Goal: Task Accomplishment & Management: Complete application form

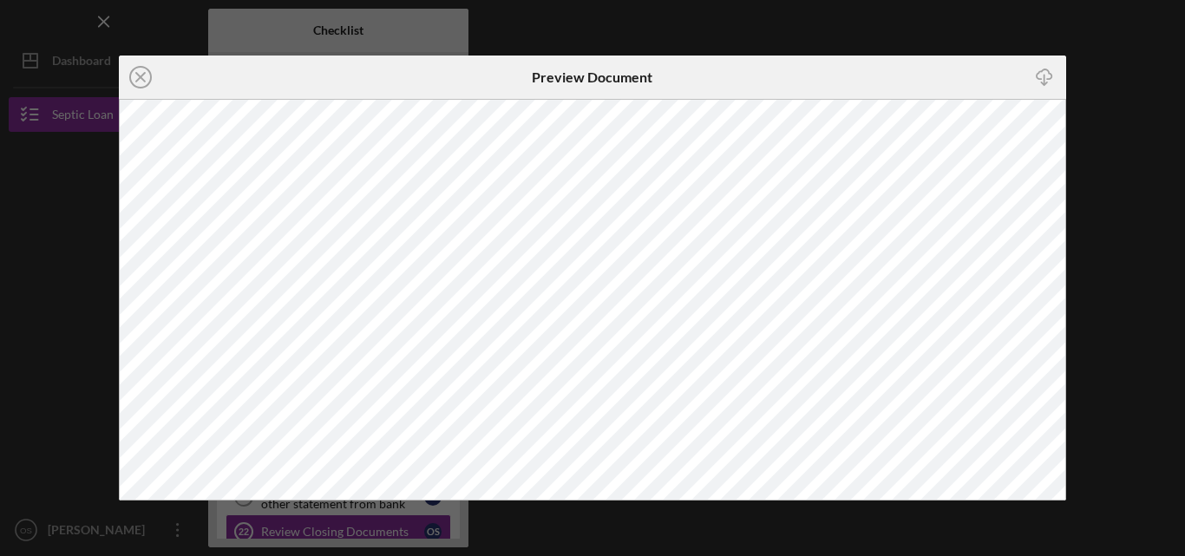
scroll to position [106, 0]
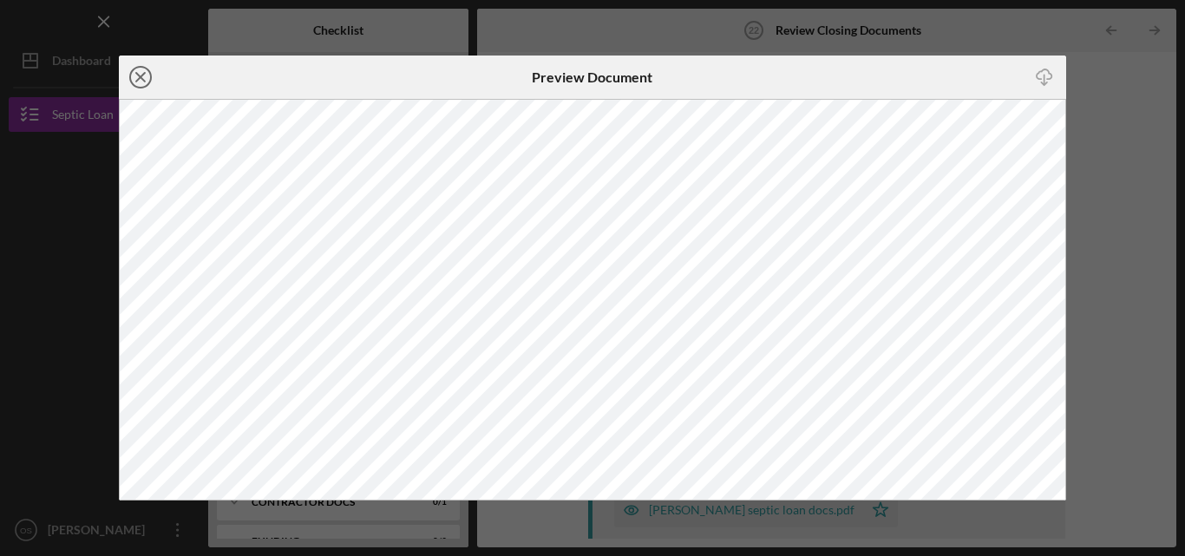
click at [138, 73] on icon "Icon/Close" at bounding box center [140, 77] width 43 height 43
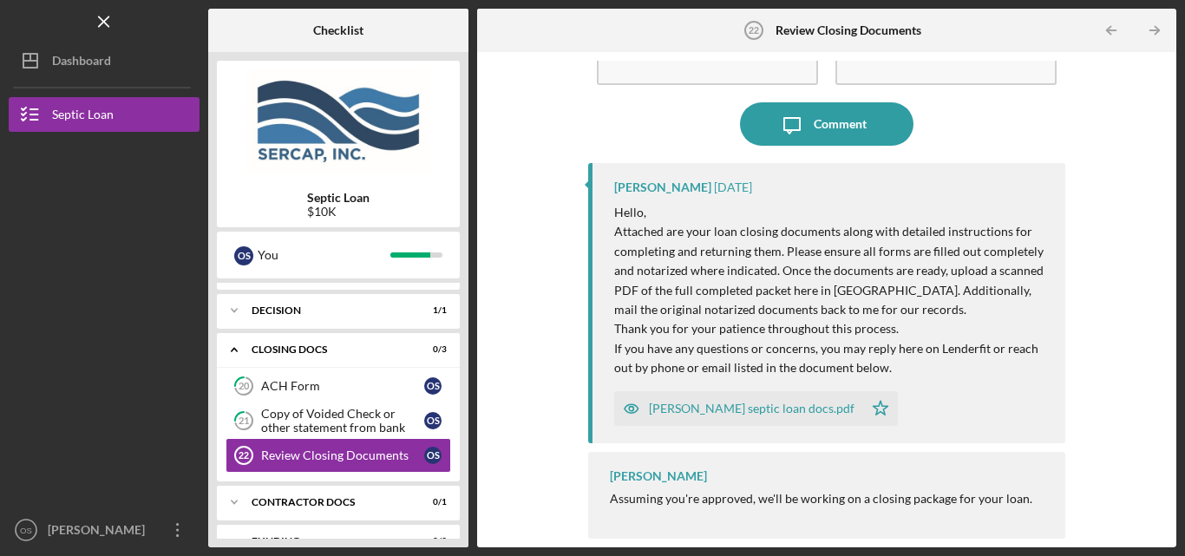
scroll to position [62, 0]
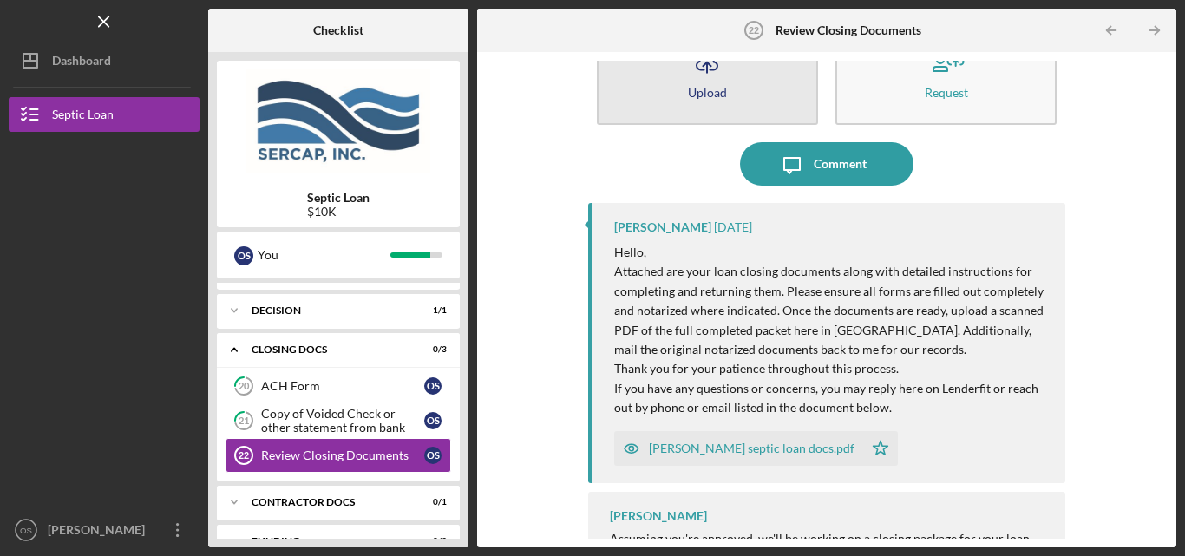
click at [735, 91] on button "Icon/Upload Upload" at bounding box center [707, 75] width 221 height 100
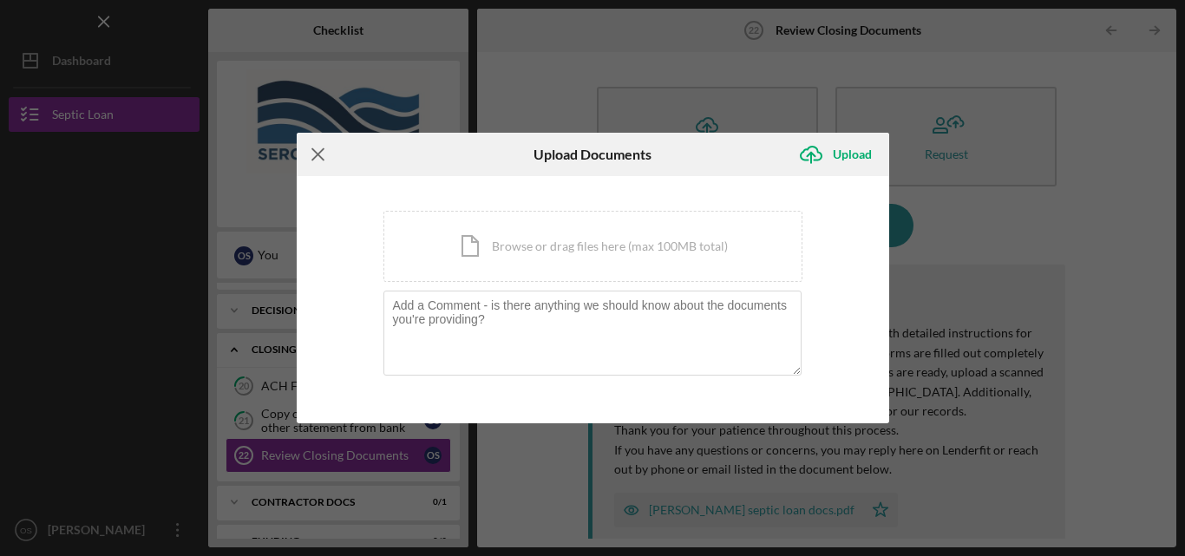
click at [310, 149] on icon "Icon/Menu Close" at bounding box center [318, 154] width 43 height 43
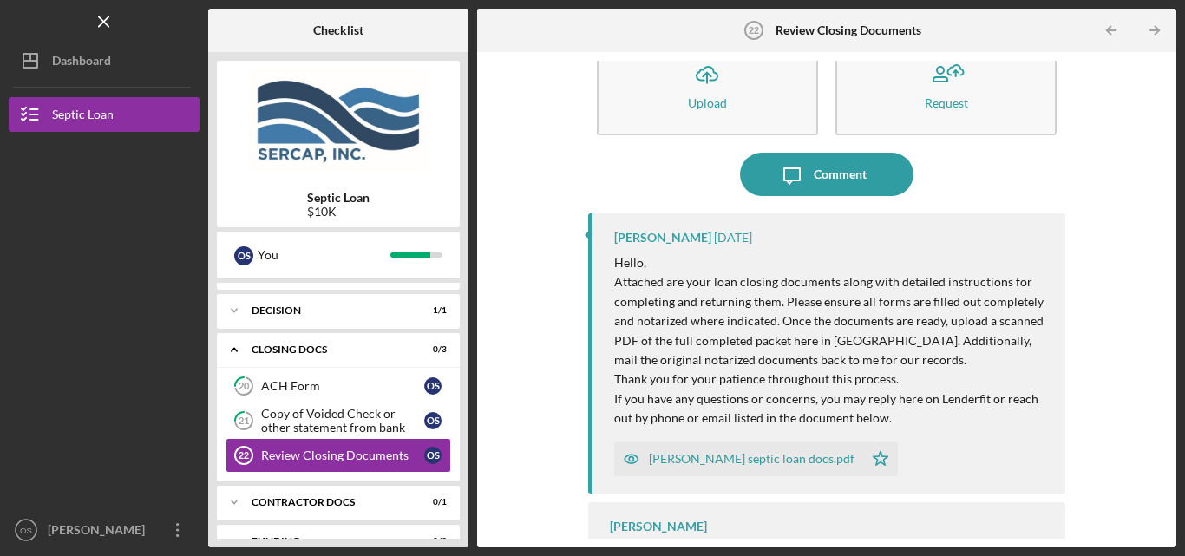
scroll to position [102, 0]
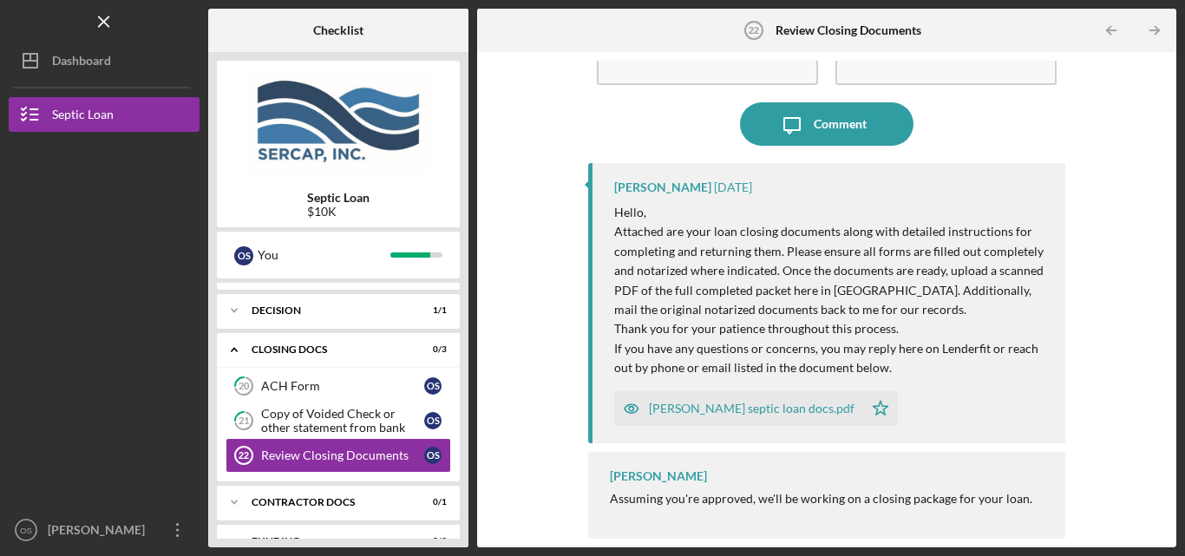
click at [697, 410] on div "[PERSON_NAME] septic loan docs.pdf" at bounding box center [752, 409] width 206 height 14
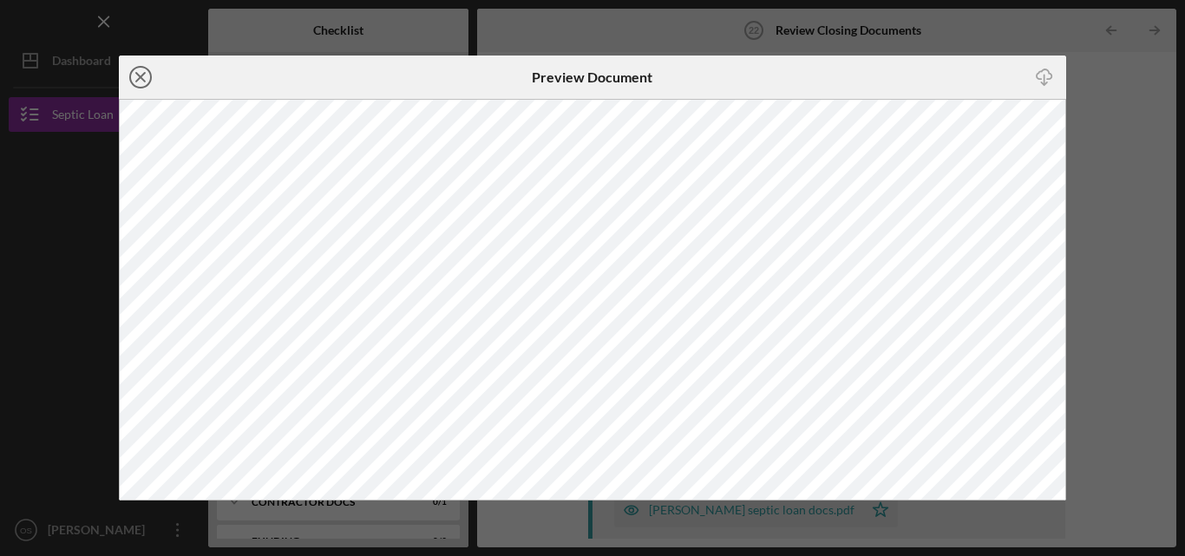
click at [137, 70] on icon "Icon/Close" at bounding box center [140, 77] width 43 height 43
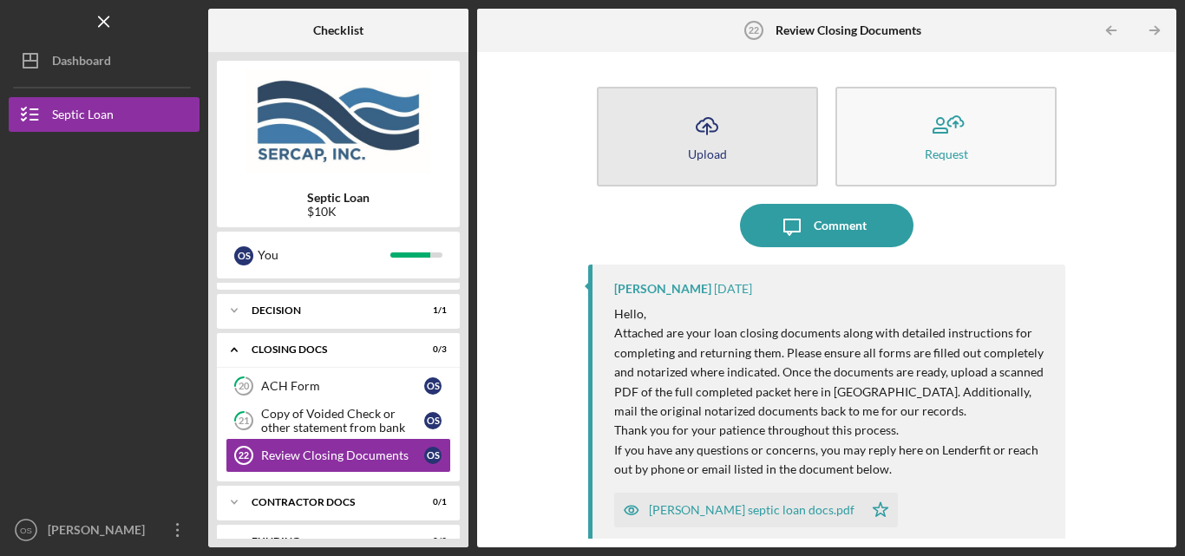
click at [677, 162] on button "Icon/Upload Upload" at bounding box center [707, 137] width 221 height 100
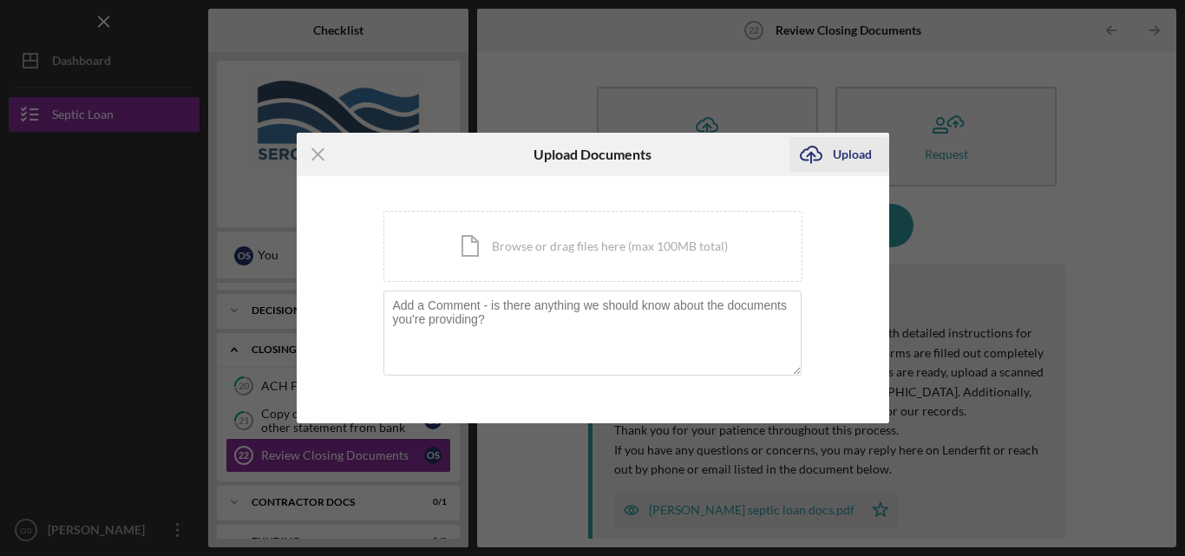
click at [840, 148] on div "Upload" at bounding box center [852, 154] width 39 height 35
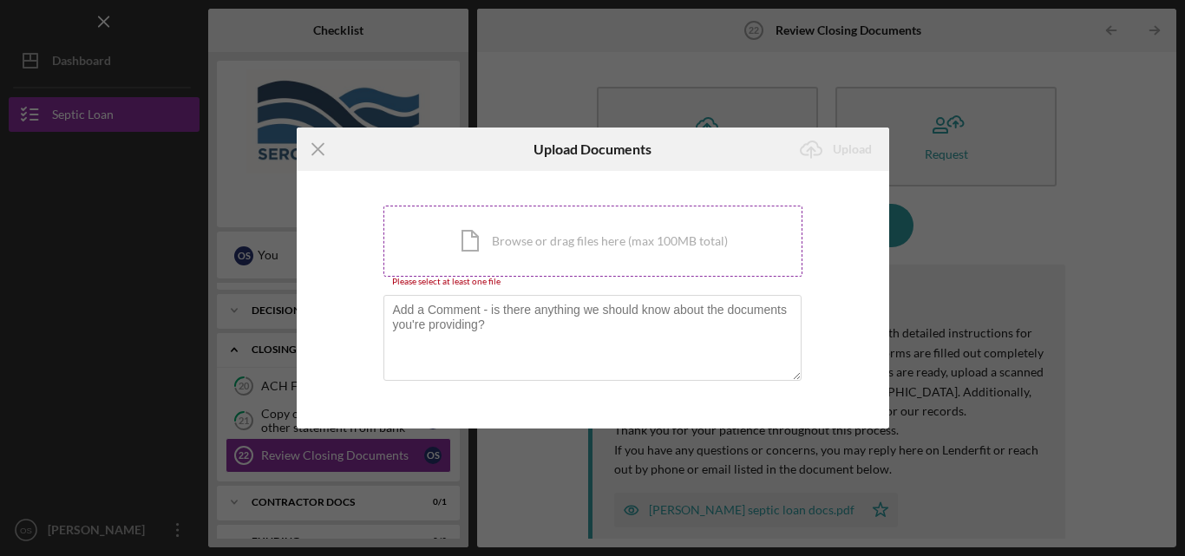
click at [566, 253] on div "Icon/Document Browse or drag files here (max 100MB total) Tap to choose files o…" at bounding box center [593, 241] width 419 height 71
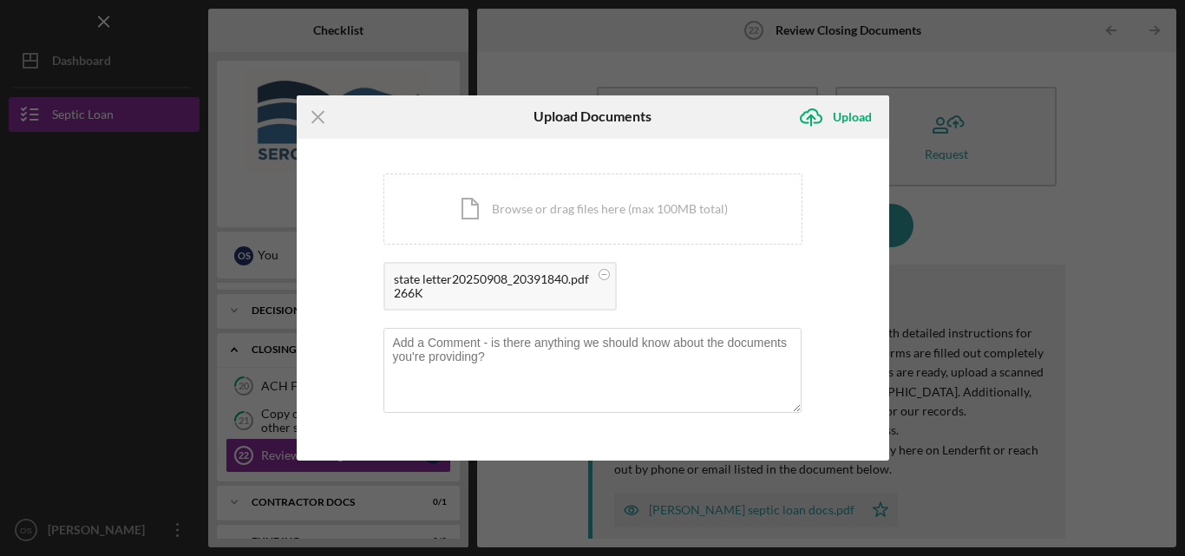
click at [453, 277] on div "state letter20250908_20391840.pdf" at bounding box center [491, 279] width 195 height 14
click at [494, 279] on div "state letter20250908_20391840.pdf" at bounding box center [491, 279] width 195 height 14
click at [605, 276] on circle at bounding box center [604, 274] width 10 height 10
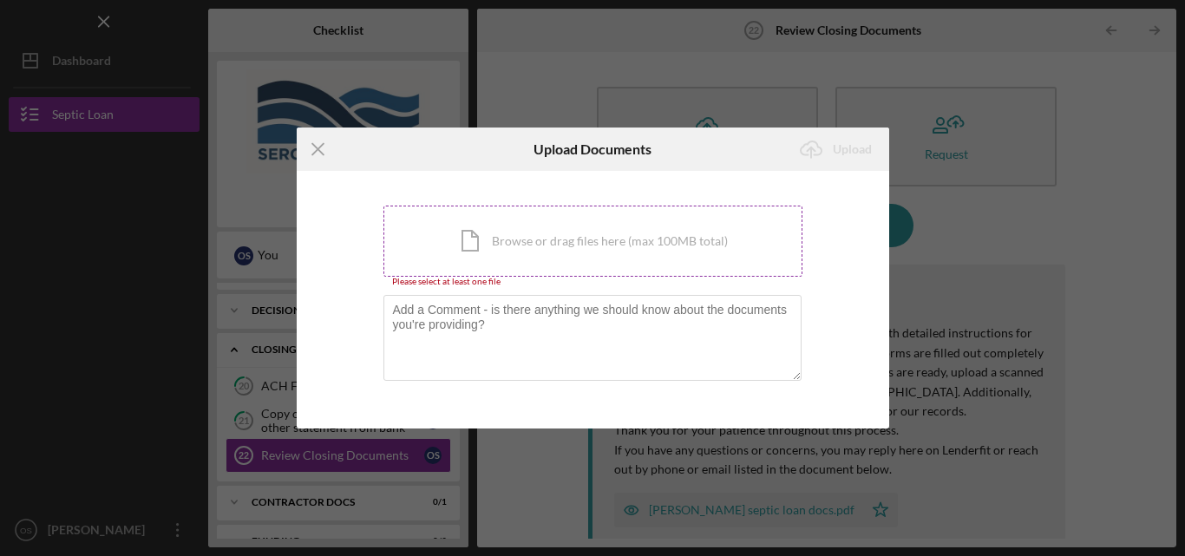
click at [602, 234] on div "Icon/Document Browse or drag files here (max 100MB total) Tap to choose files o…" at bounding box center [593, 241] width 419 height 71
click at [318, 148] on line at bounding box center [317, 149] width 11 height 11
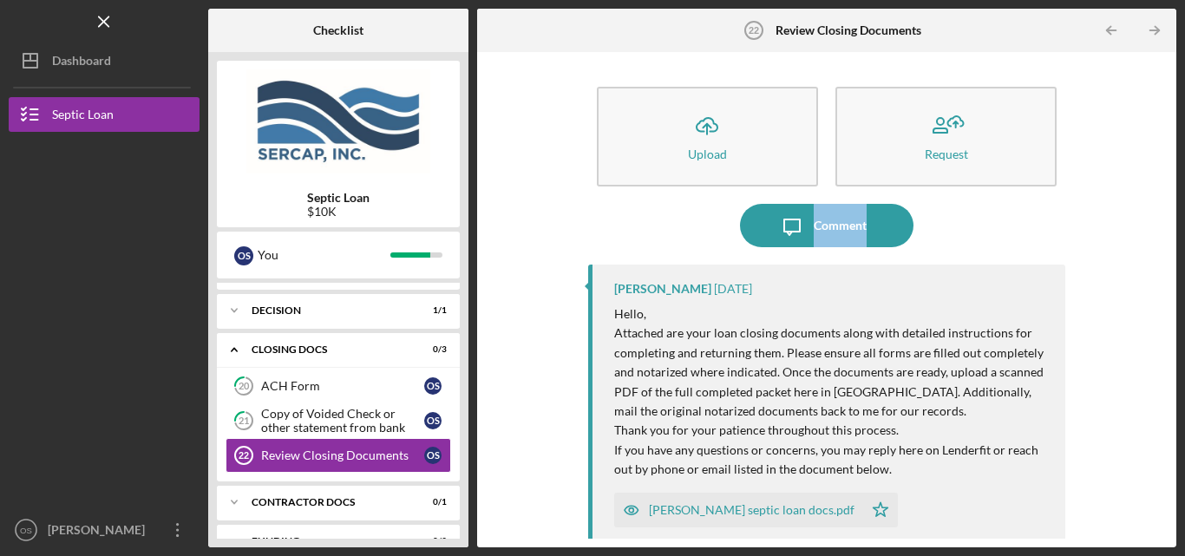
drag, startPoint x: 1168, startPoint y: 157, endPoint x: 1174, endPoint y: 223, distance: 66.2
click at [1174, 223] on div "Icon/Upload Upload Request Icon/Message Comment [PERSON_NAME] [DATE] Hello, Att…" at bounding box center [826, 300] width 699 height 496
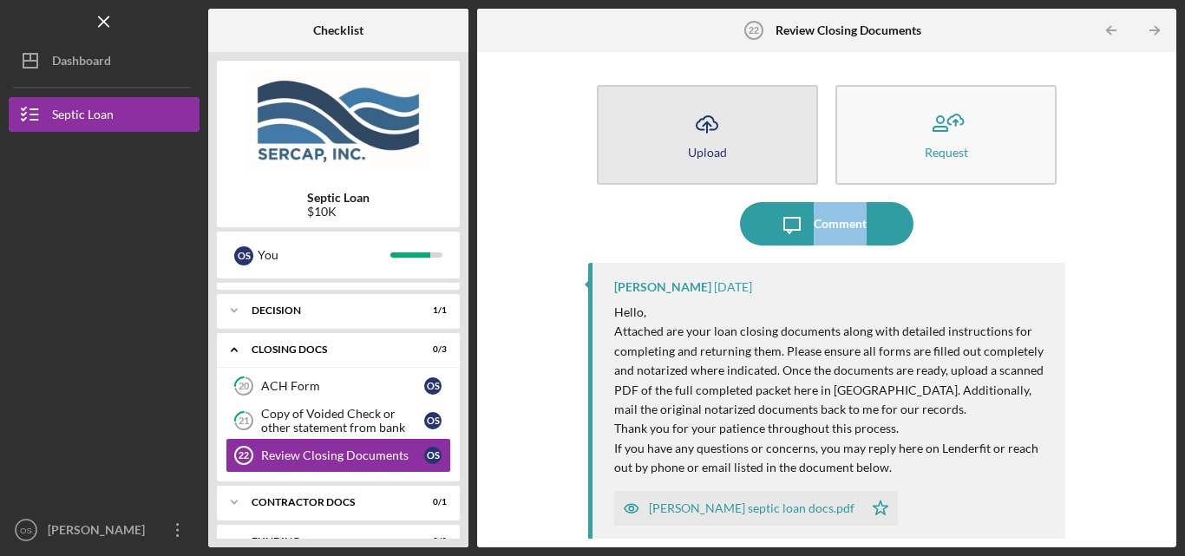
click at [659, 143] on button "Icon/Upload Upload" at bounding box center [707, 135] width 221 height 100
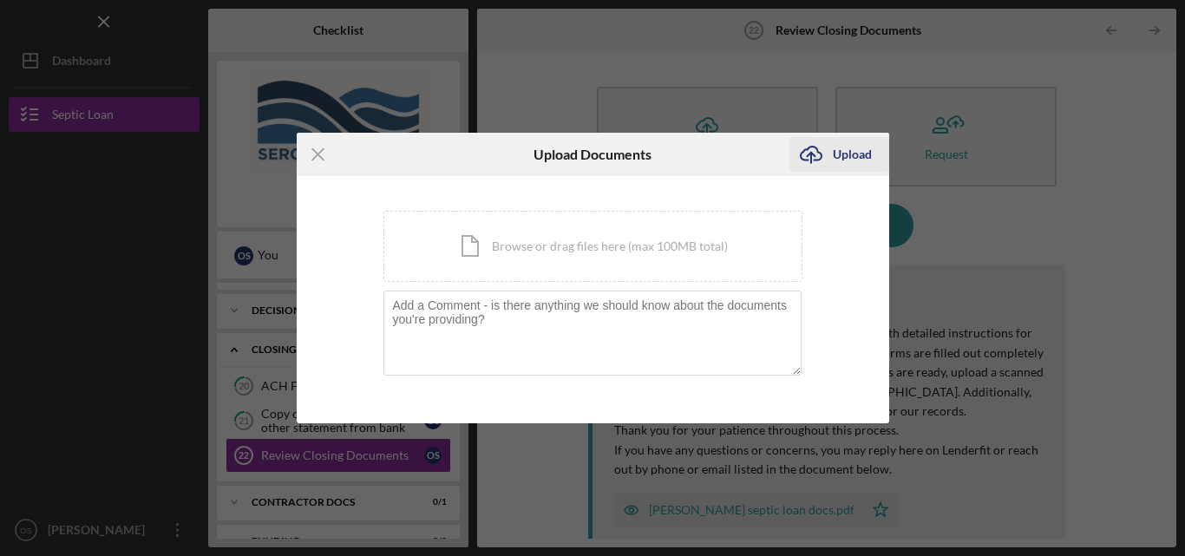
click at [849, 153] on div "Upload" at bounding box center [852, 154] width 39 height 35
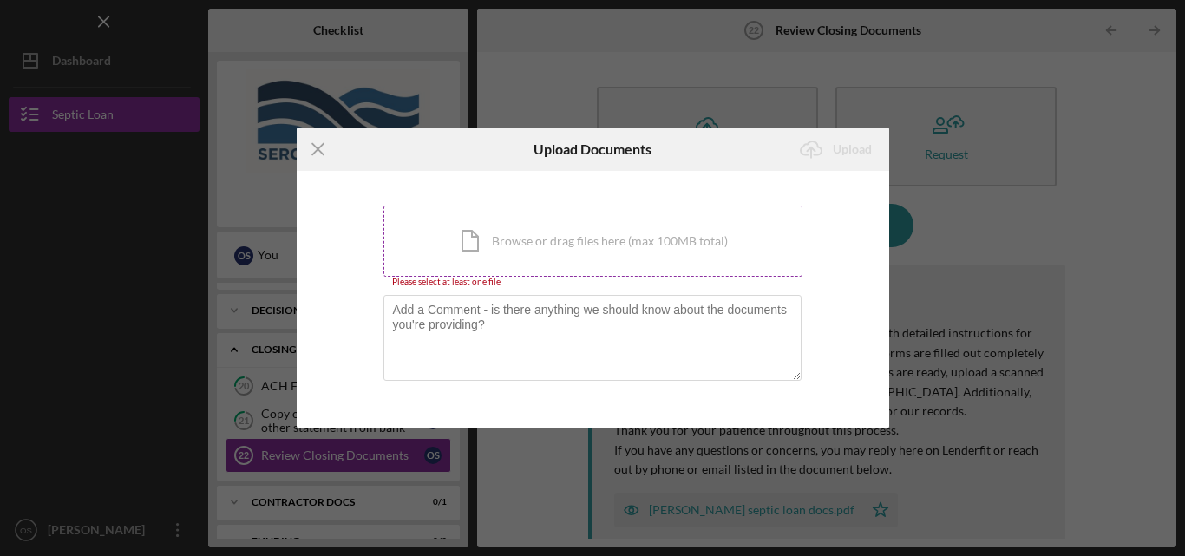
click at [603, 238] on div "Icon/Document Browse or drag files here (max 100MB total) Tap to choose files o…" at bounding box center [593, 241] width 419 height 71
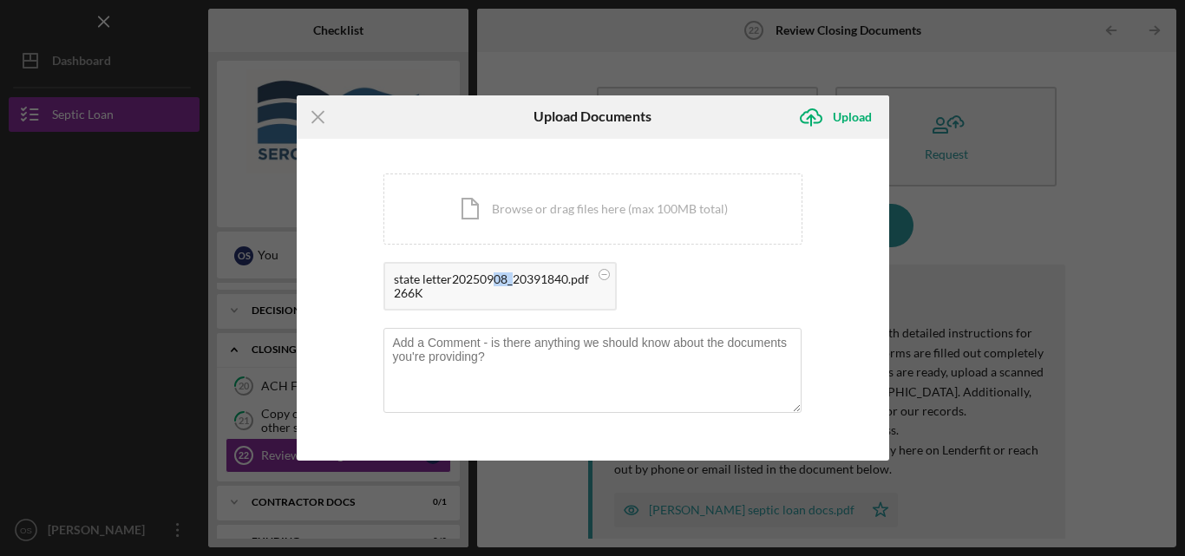
drag, startPoint x: 491, startPoint y: 283, endPoint x: 508, endPoint y: 253, distance: 34.6
click at [508, 253] on div "Icon/Document Browse or drag files here (max 100MB total) Tap to choose files o…" at bounding box center [593, 247] width 419 height 146
click at [672, 213] on div "Icon/Document Browse or drag files here (max 100MB total) Tap to choose files o…" at bounding box center [593, 209] width 419 height 71
click at [868, 122] on div "Upload" at bounding box center [852, 117] width 39 height 35
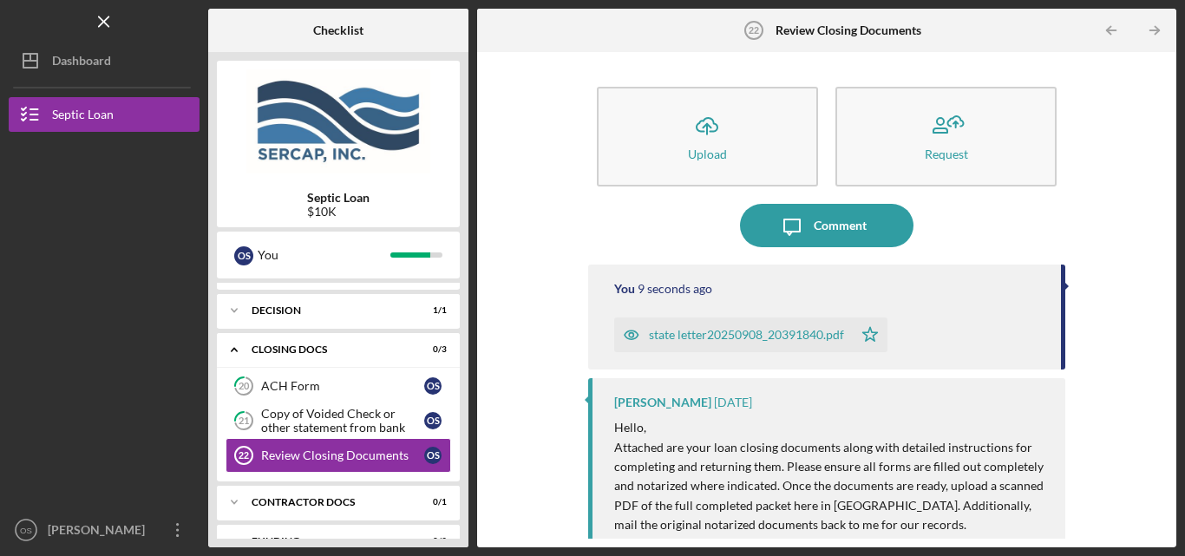
click at [744, 330] on div "state letter20250908_20391840.pdf" at bounding box center [746, 335] width 195 height 14
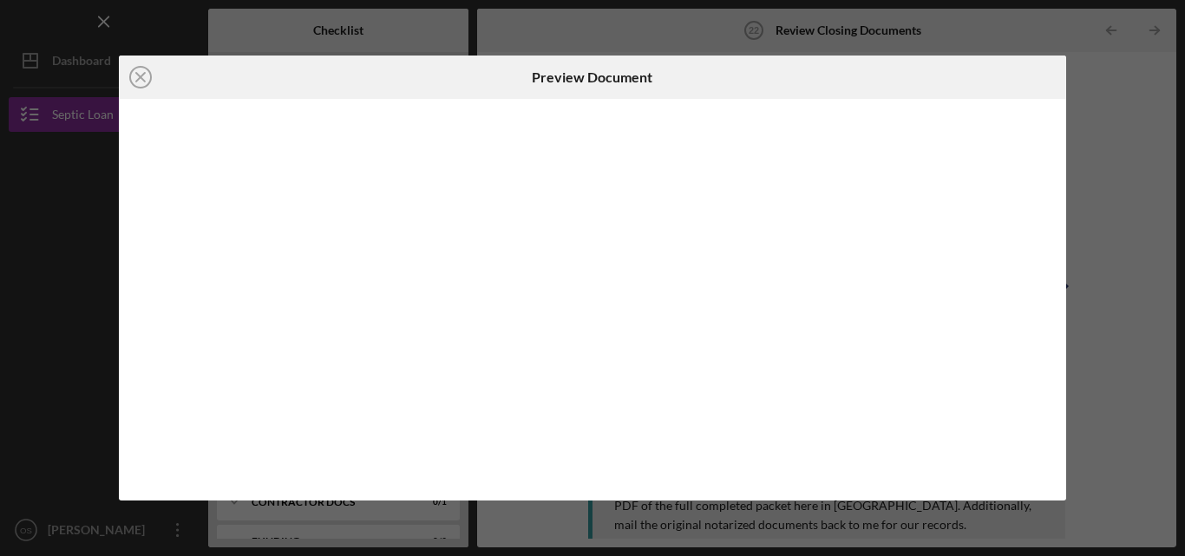
click at [744, 330] on body "Icon/Menu Review Closing Documents 22 Review Closing Documents Checklist Septic…" at bounding box center [592, 278] width 1185 height 556
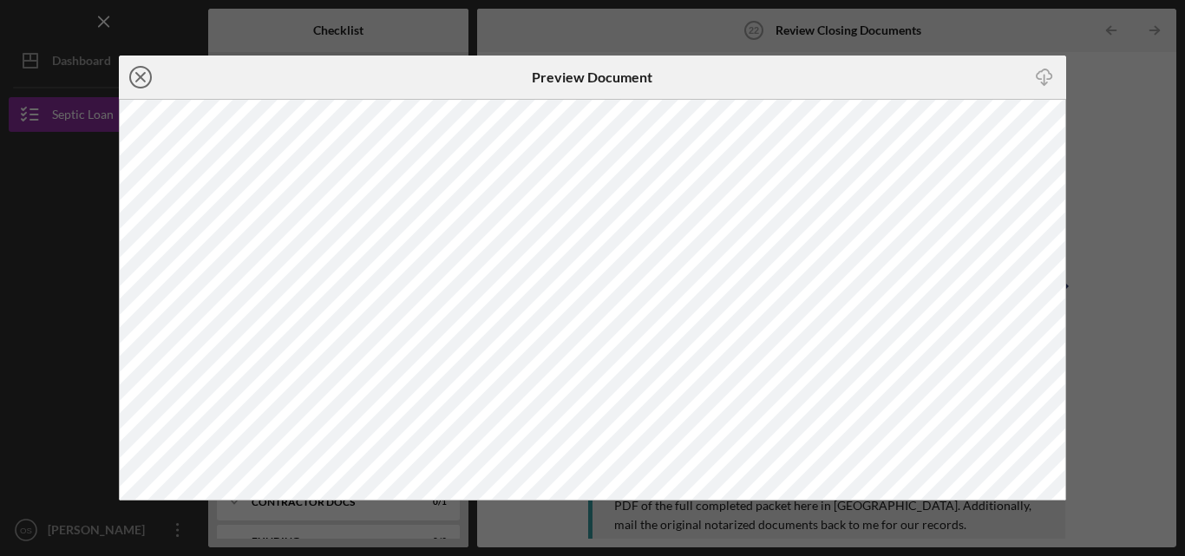
click at [145, 72] on icon "Icon/Close" at bounding box center [140, 77] width 43 height 43
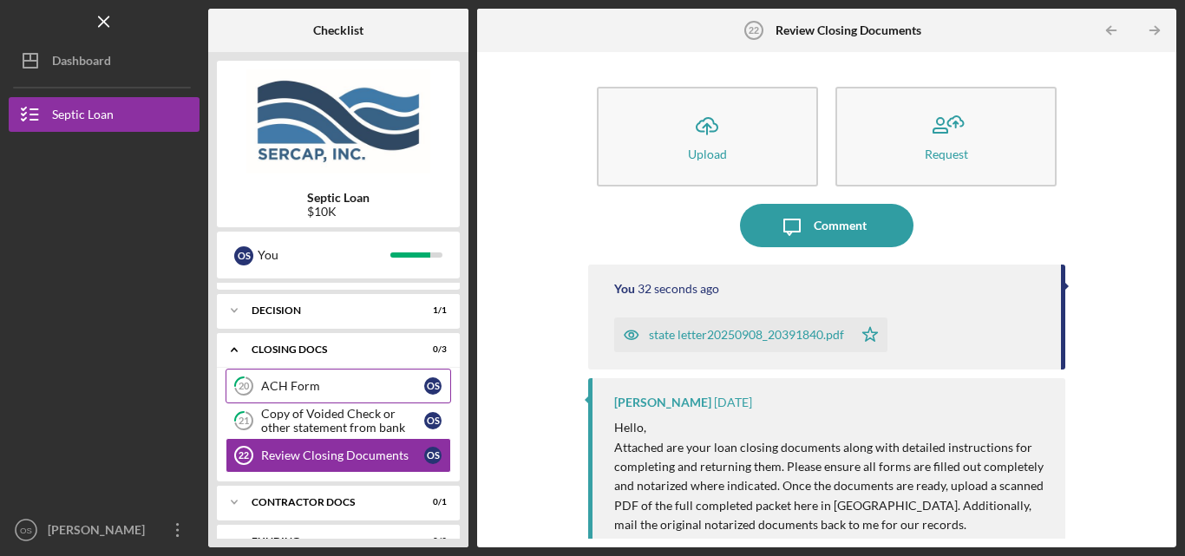
click at [272, 379] on div "ACH Form" at bounding box center [342, 386] width 163 height 14
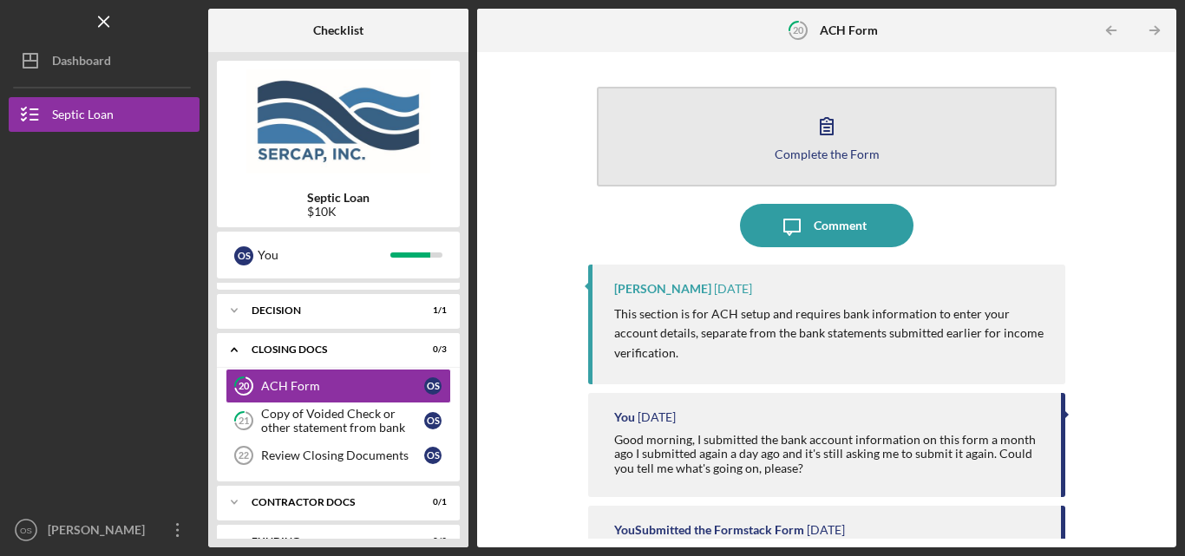
click at [860, 141] on button "Complete the Form Form" at bounding box center [827, 137] width 460 height 100
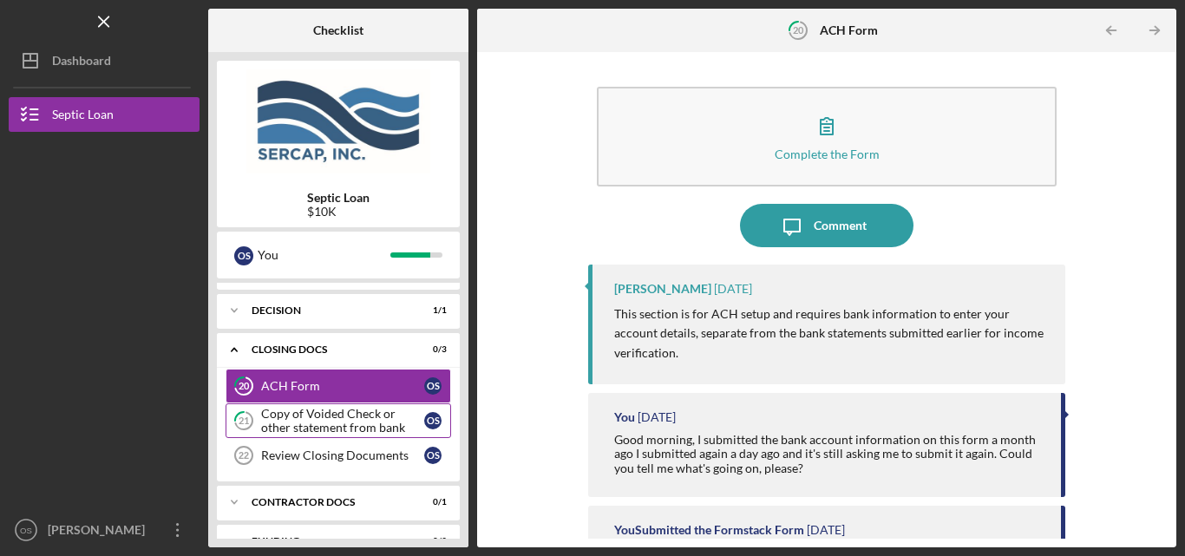
click at [359, 421] on div "Copy of Voided Check or other statement from bank" at bounding box center [342, 421] width 163 height 28
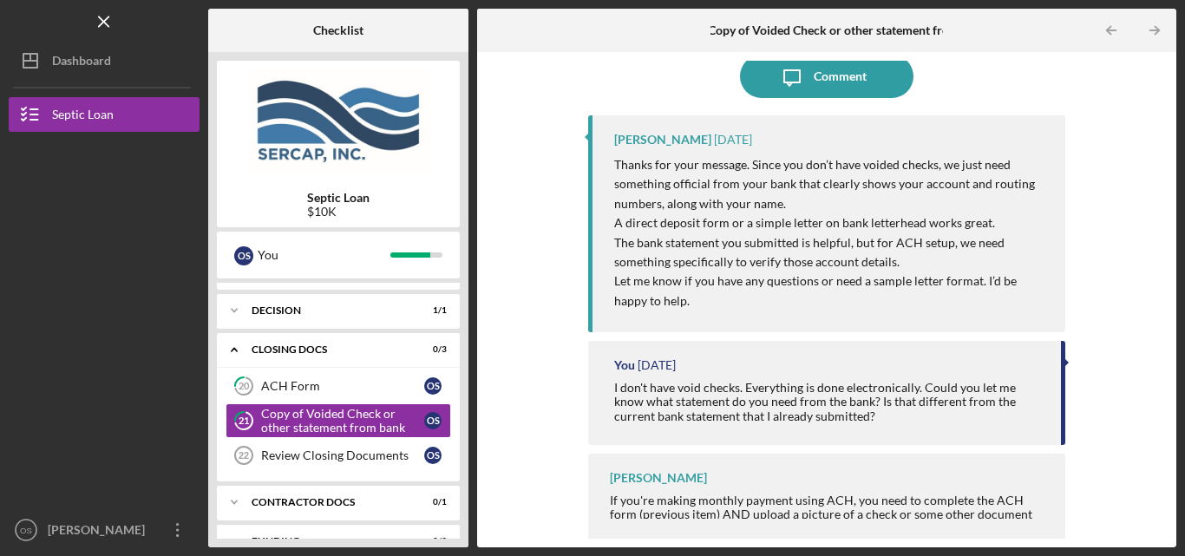
scroll to position [151, 0]
click at [1156, 65] on div "Icon/Upload Upload Request Icon/Message Comment [PERSON_NAME] [DATE] Thanks for…" at bounding box center [827, 300] width 682 height 478
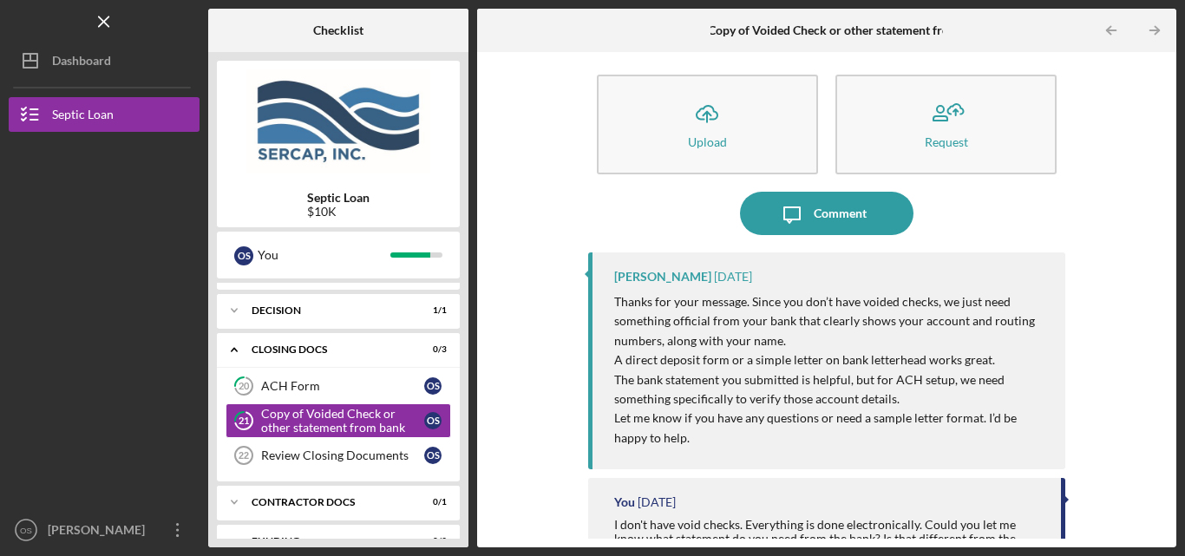
scroll to position [10, 0]
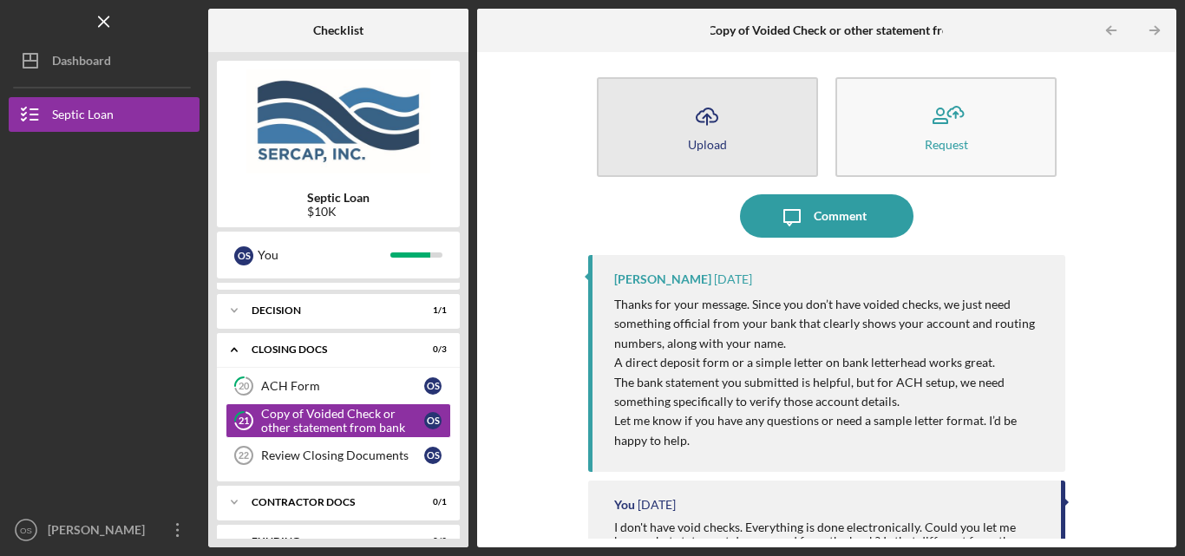
click at [686, 136] on icon "Icon/Upload" at bounding box center [707, 116] width 43 height 43
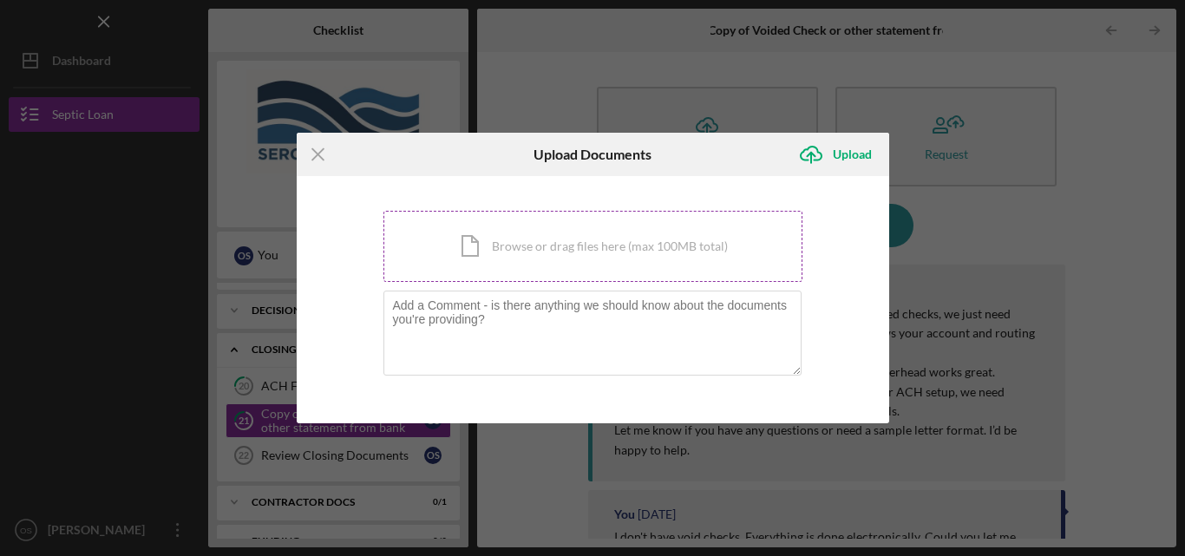
click at [594, 264] on div "Icon/Document Browse or drag files here (max 100MB total) Tap to choose files o…" at bounding box center [593, 246] width 419 height 71
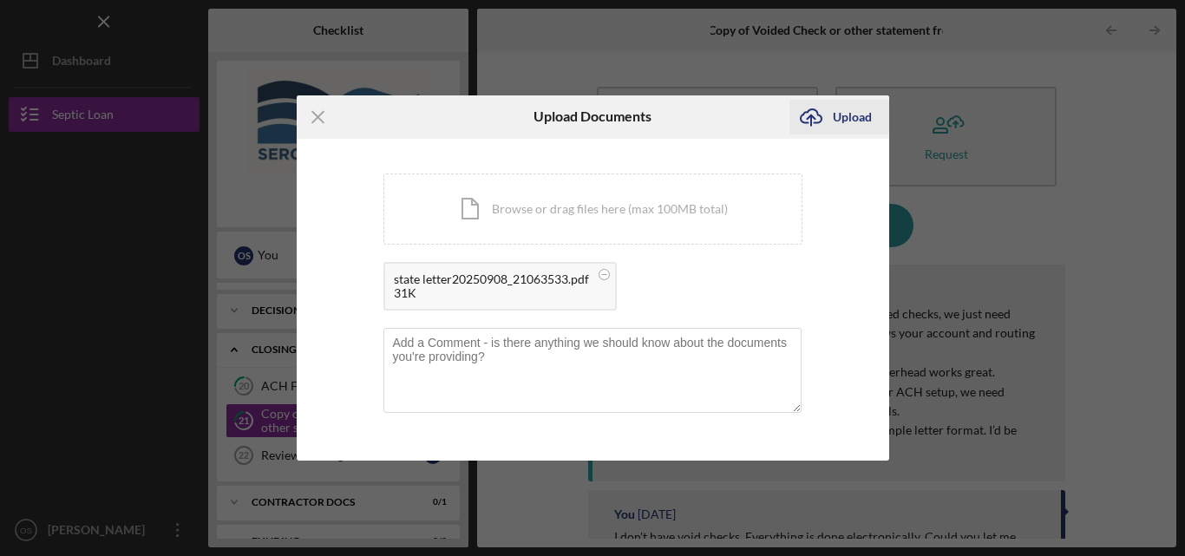
click at [850, 112] on div "Upload" at bounding box center [852, 117] width 39 height 35
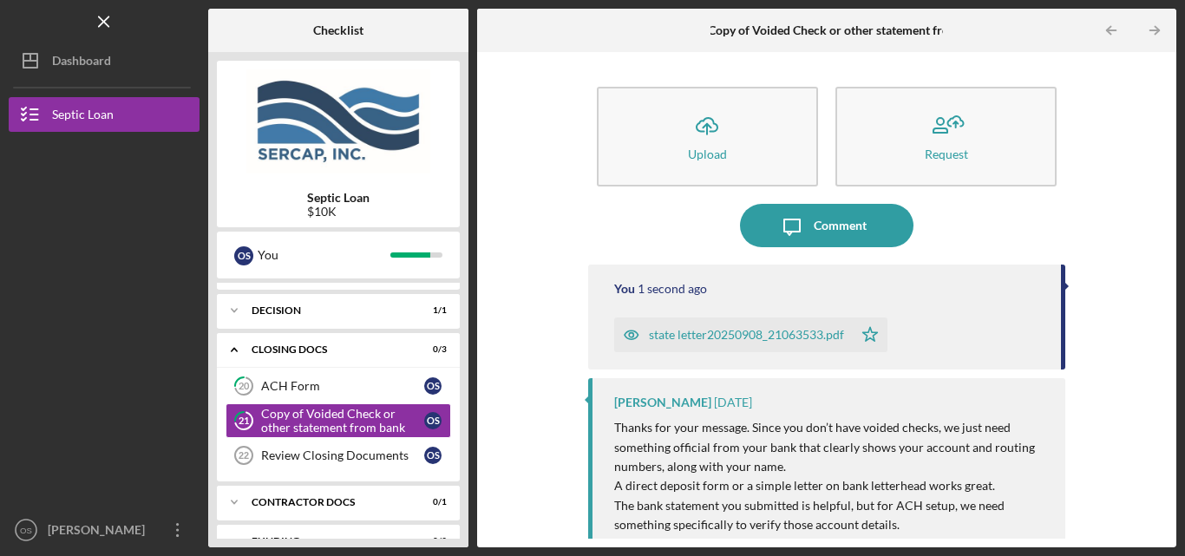
click at [748, 334] on div "state letter20250908_21063533.pdf" at bounding box center [746, 335] width 195 height 14
click at [748, 334] on body "Icon/Menu 21 Copy of Voided Check or other statement from bank Checklist Septic…" at bounding box center [592, 278] width 1185 height 556
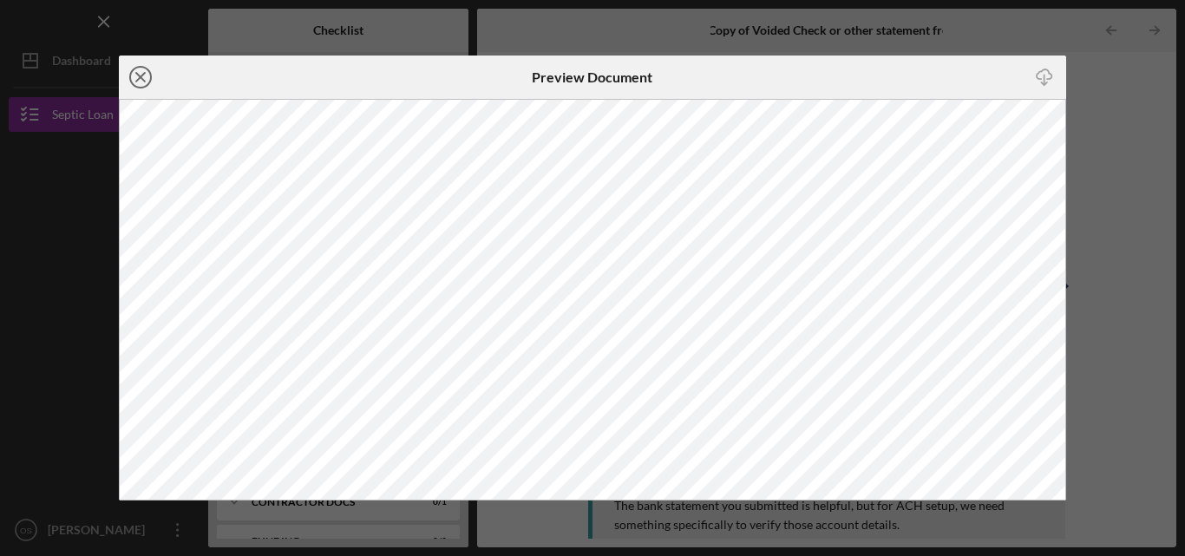
click at [139, 82] on icon "Icon/Close" at bounding box center [140, 77] width 43 height 43
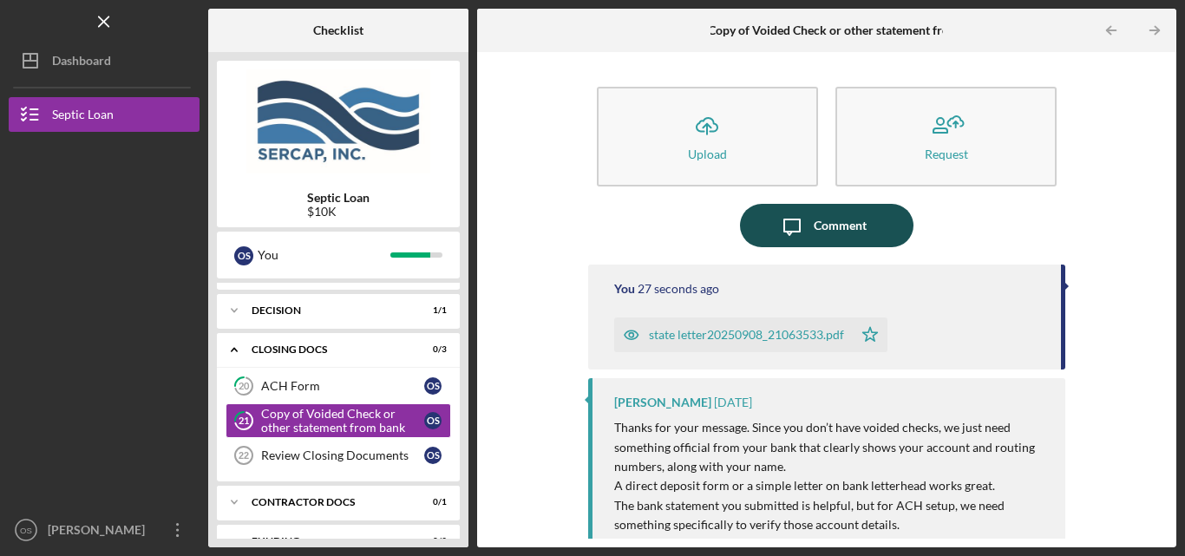
click at [804, 220] on icon "Icon/Message" at bounding box center [792, 225] width 43 height 43
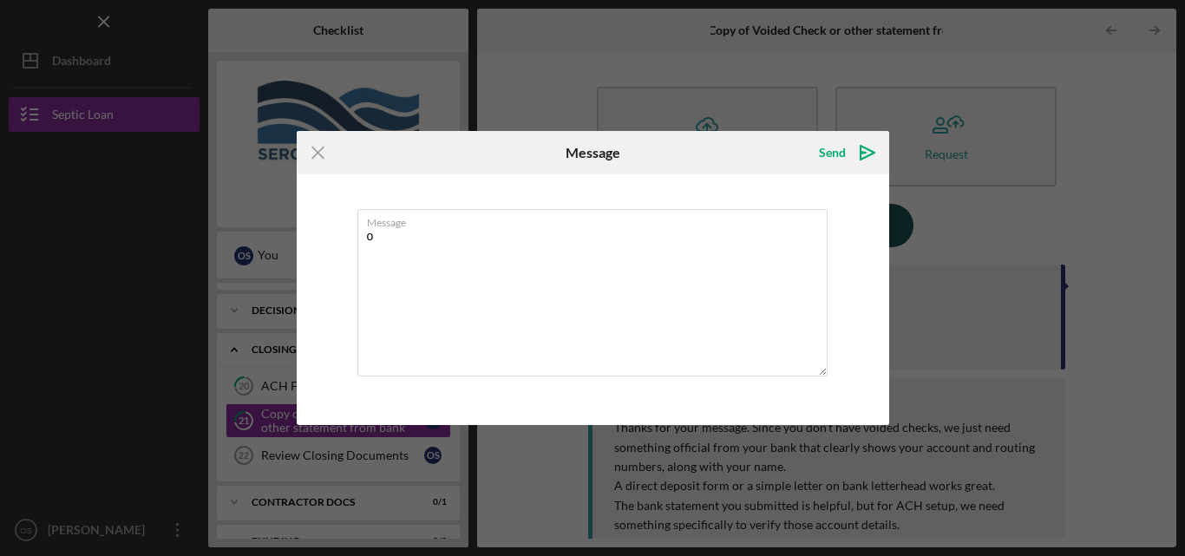
type textarea "o"
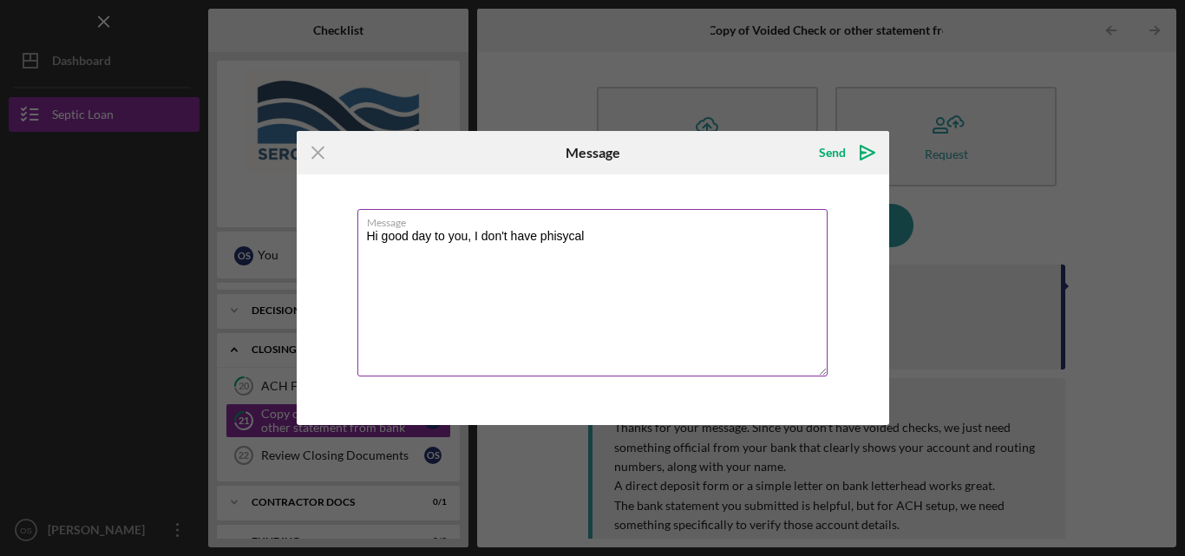
click at [561, 240] on textarea "Hi good day to you, I don't have phisycal" at bounding box center [593, 292] width 470 height 167
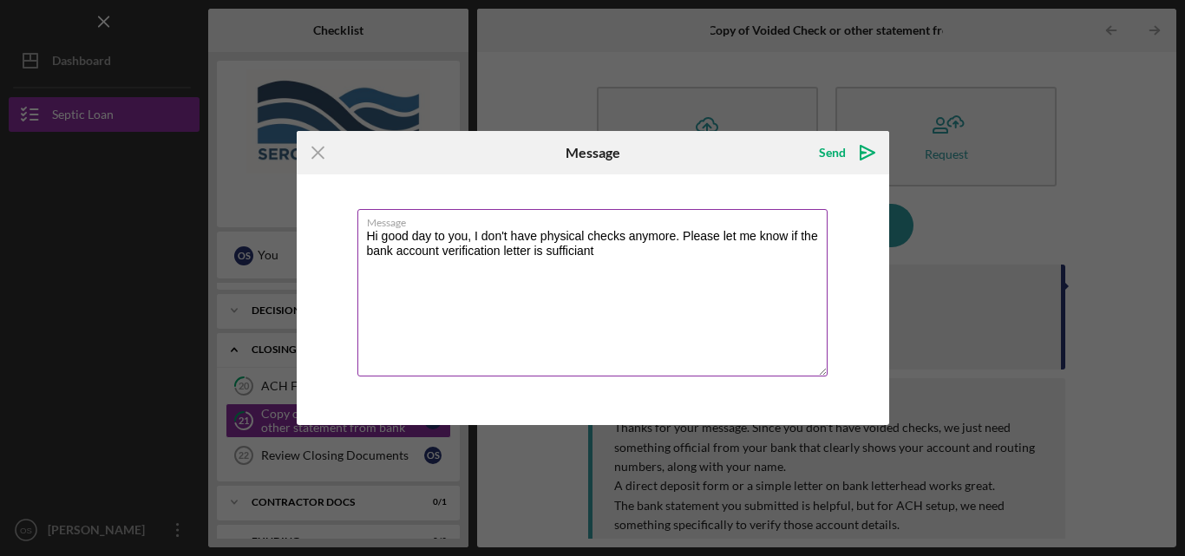
click at [573, 248] on textarea "Hi good day to you, I don't have physical checks anymore. Please let me know if…" at bounding box center [593, 292] width 470 height 167
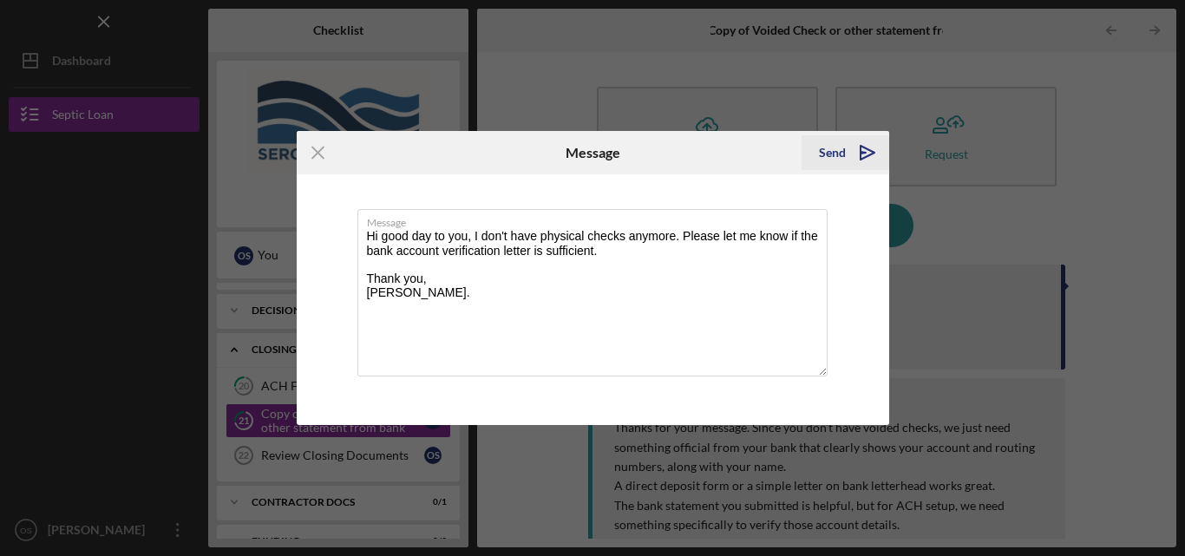
type textarea "Hi good day to you, I don't have physical checks anymore. Please let me know if…"
click at [838, 151] on div "Send" at bounding box center [832, 152] width 27 height 35
